Goal: Transaction & Acquisition: Obtain resource

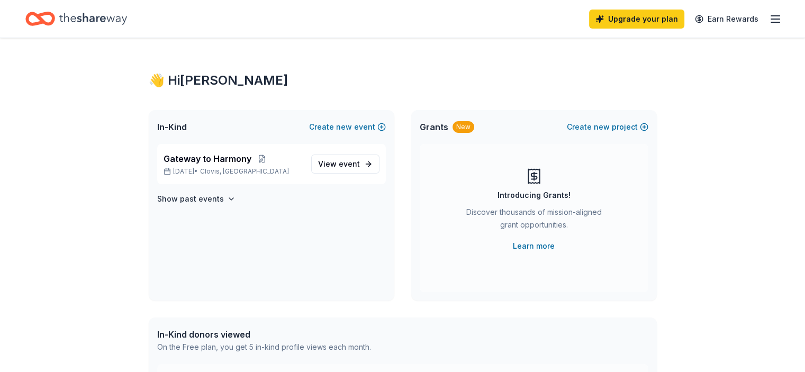
click at [348, 165] on span "event" at bounding box center [349, 163] width 21 height 9
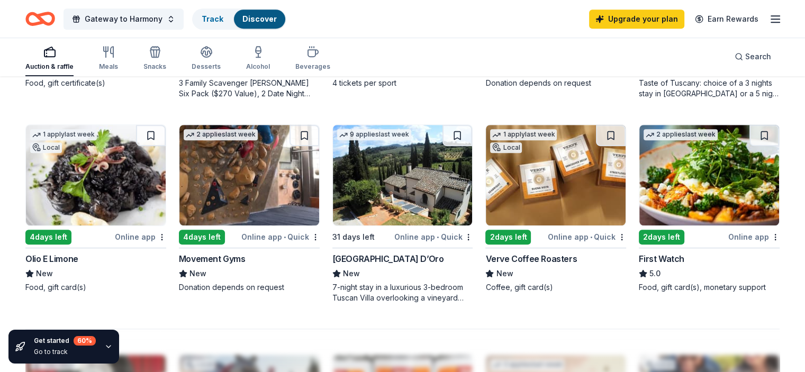
scroll to position [672, 0]
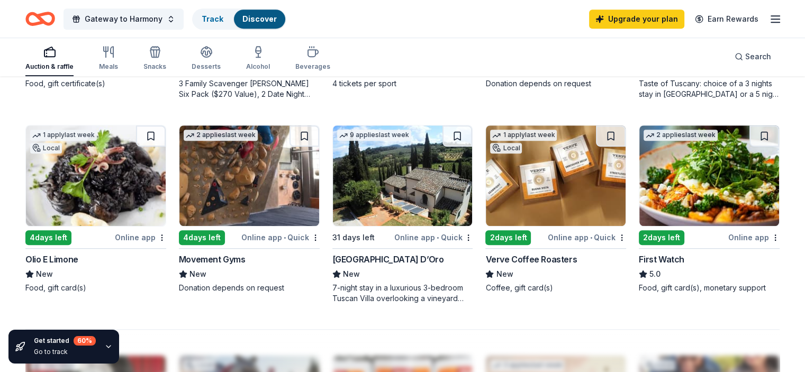
click at [517, 197] on img at bounding box center [556, 175] width 140 height 101
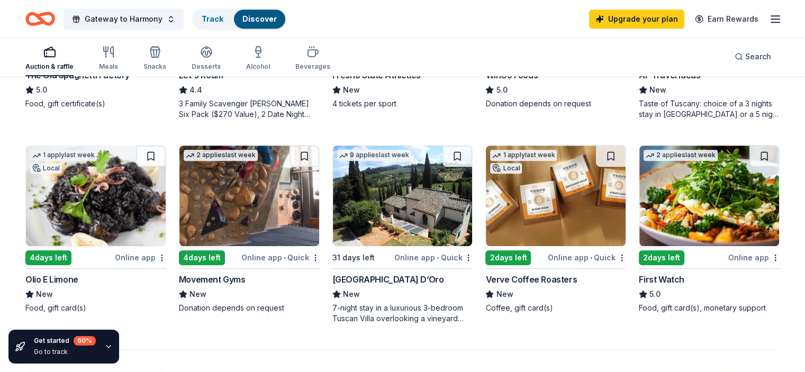
scroll to position [654, 0]
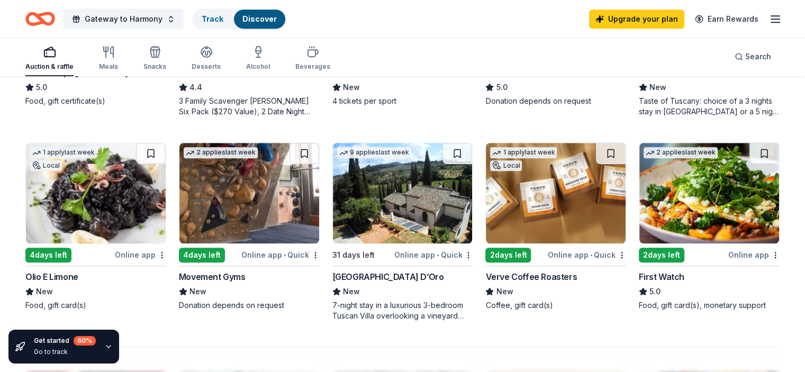
click at [694, 191] on img at bounding box center [709, 193] width 140 height 101
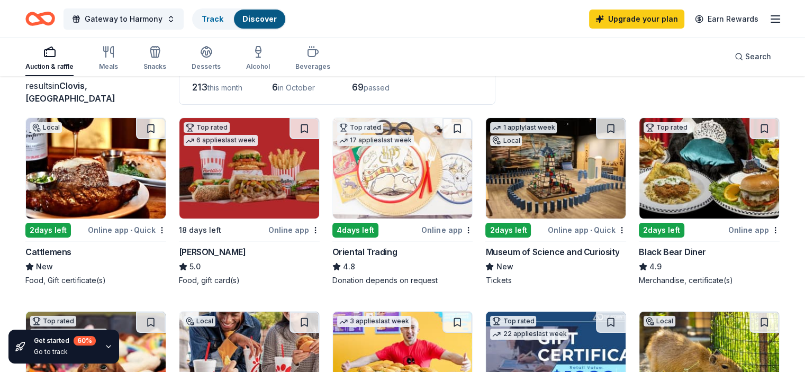
scroll to position [77, 0]
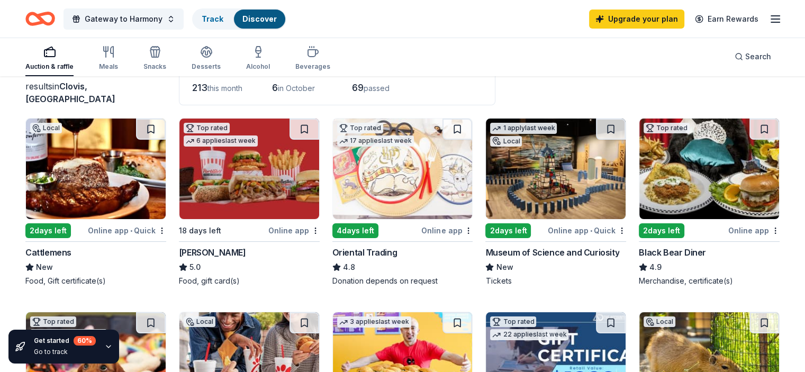
click at [255, 168] on img at bounding box center [249, 168] width 140 height 101
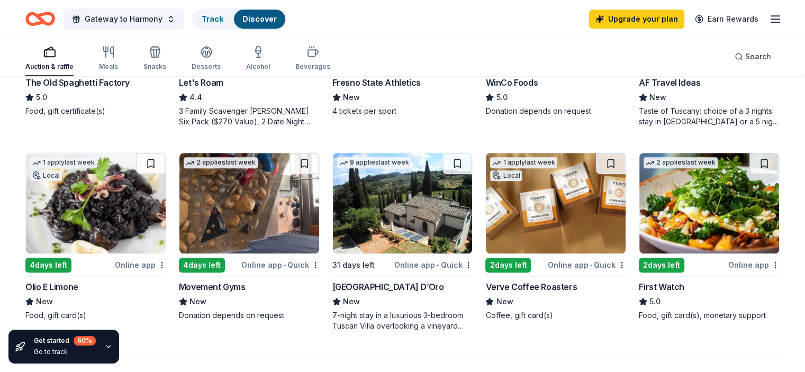
scroll to position [645, 0]
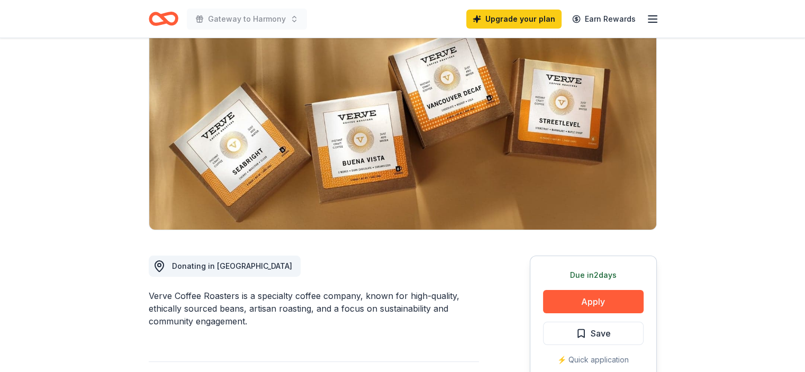
scroll to position [92, 0]
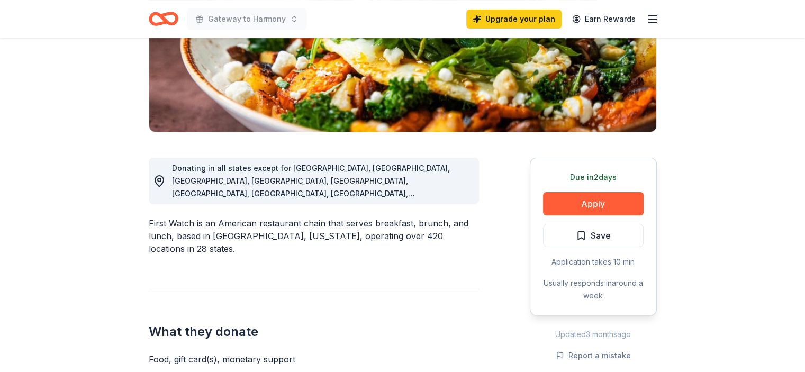
scroll to position [190, 0]
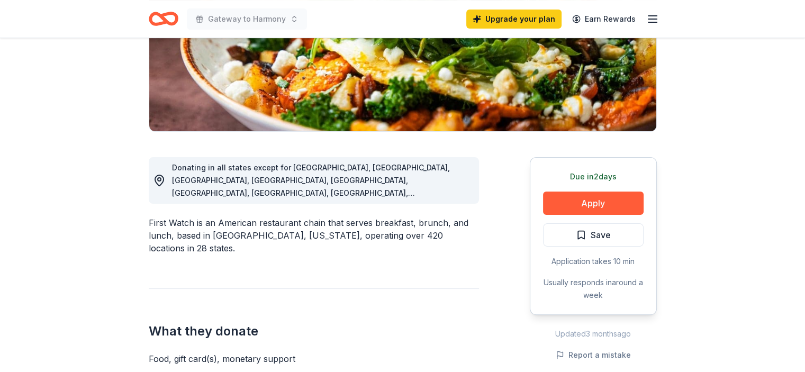
drag, startPoint x: 0, startPoint y: 0, endPoint x: 698, endPoint y: 139, distance: 712.0
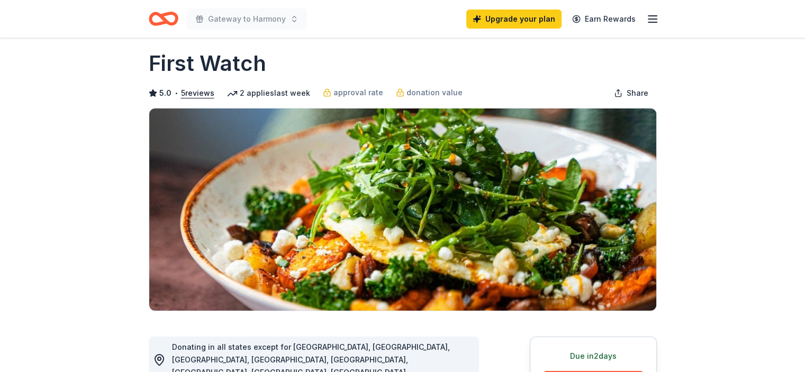
scroll to position [0, 0]
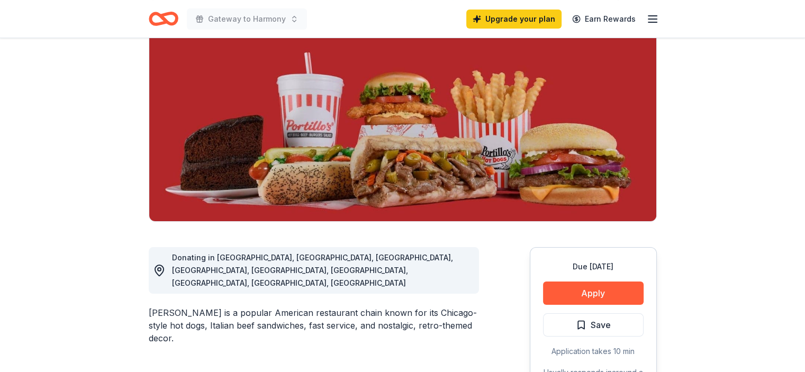
scroll to position [99, 0]
